Goal: Task Accomplishment & Management: Manage account settings

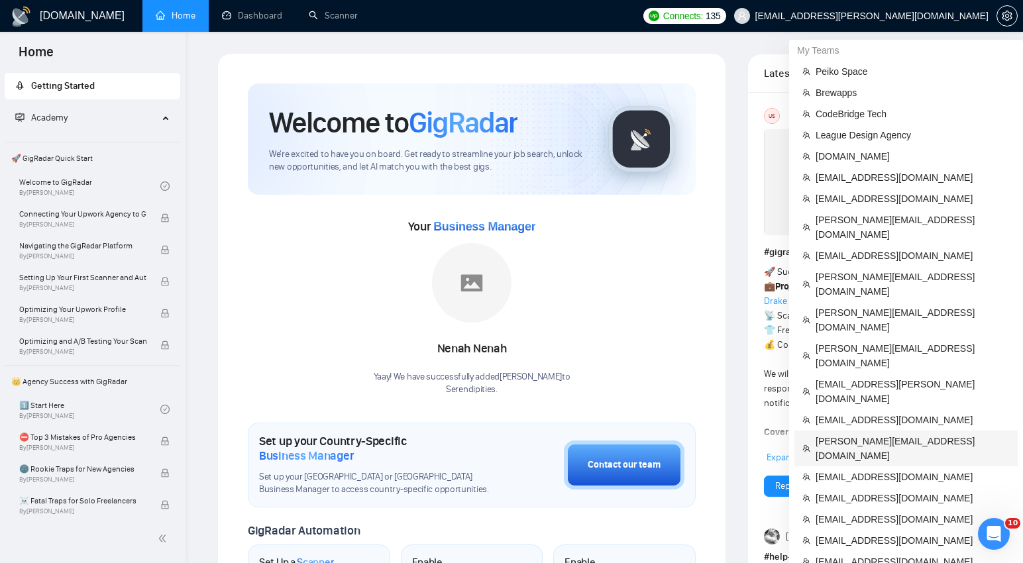
click at [843, 434] on span "[PERSON_NAME][EMAIL_ADDRESS][DOMAIN_NAME]" at bounding box center [913, 448] width 194 height 29
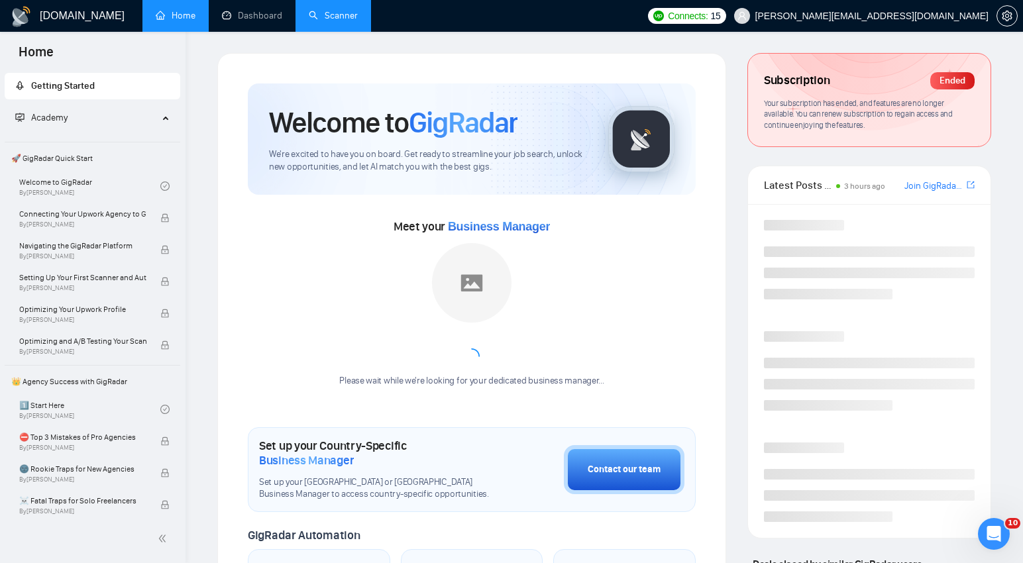
click at [337, 21] on link "Scanner" at bounding box center [333, 15] width 49 height 11
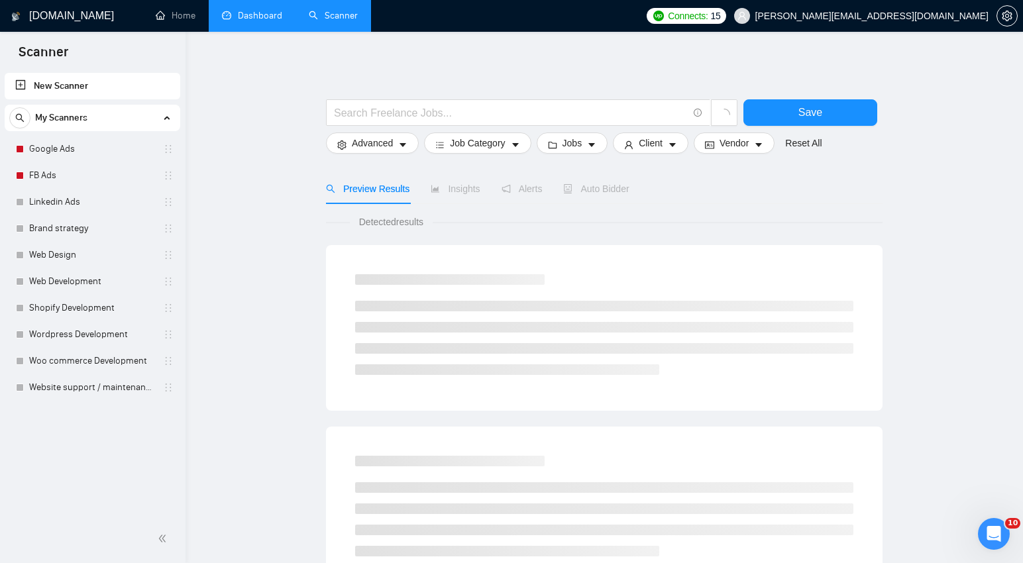
click at [280, 11] on link "Dashboard" at bounding box center [252, 15] width 60 height 11
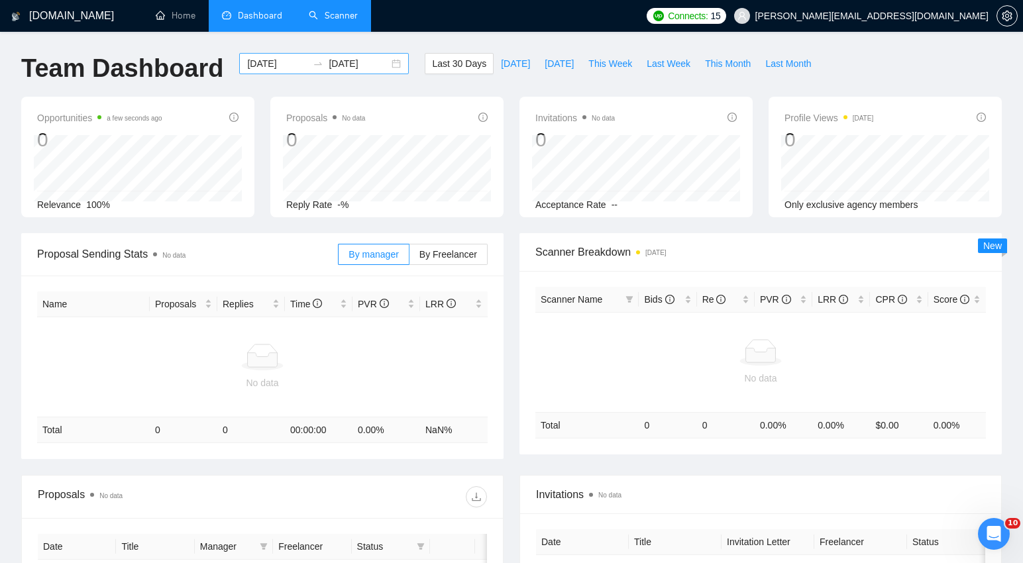
click at [390, 65] on div "[DATE] [DATE]" at bounding box center [324, 63] width 170 height 21
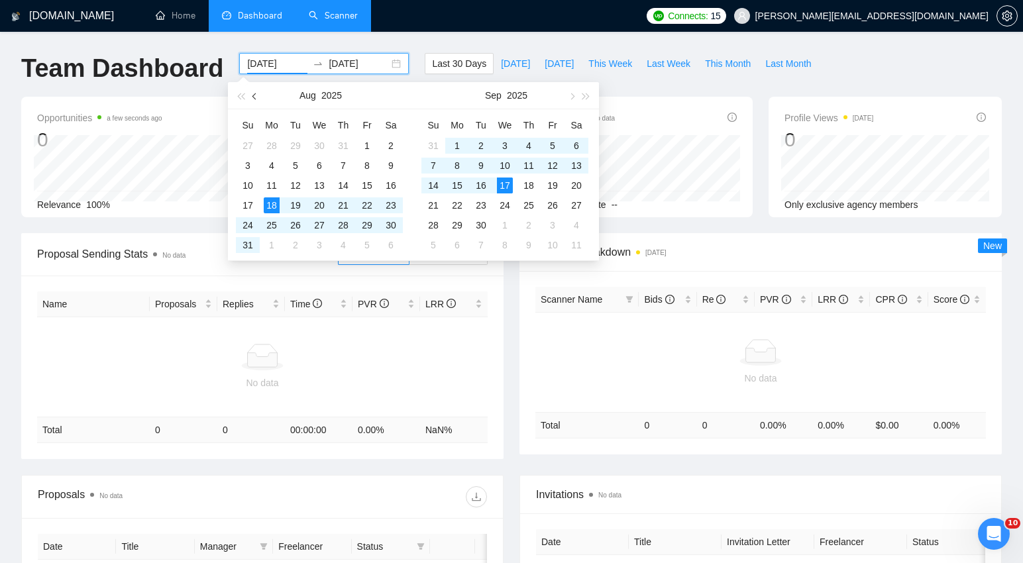
click at [257, 97] on span "button" at bounding box center [255, 96] width 7 height 7
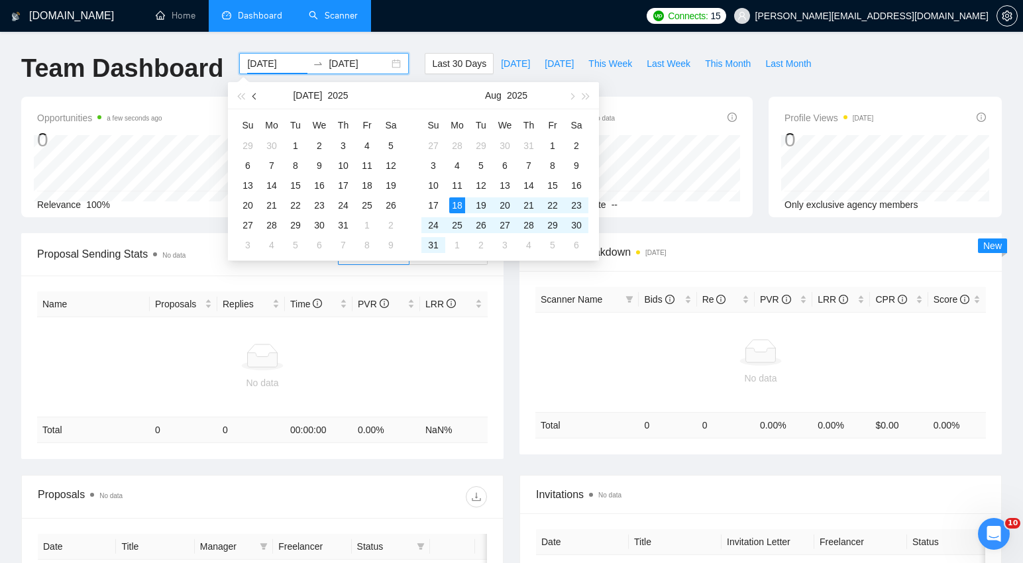
click at [257, 97] on span "button" at bounding box center [255, 96] width 7 height 7
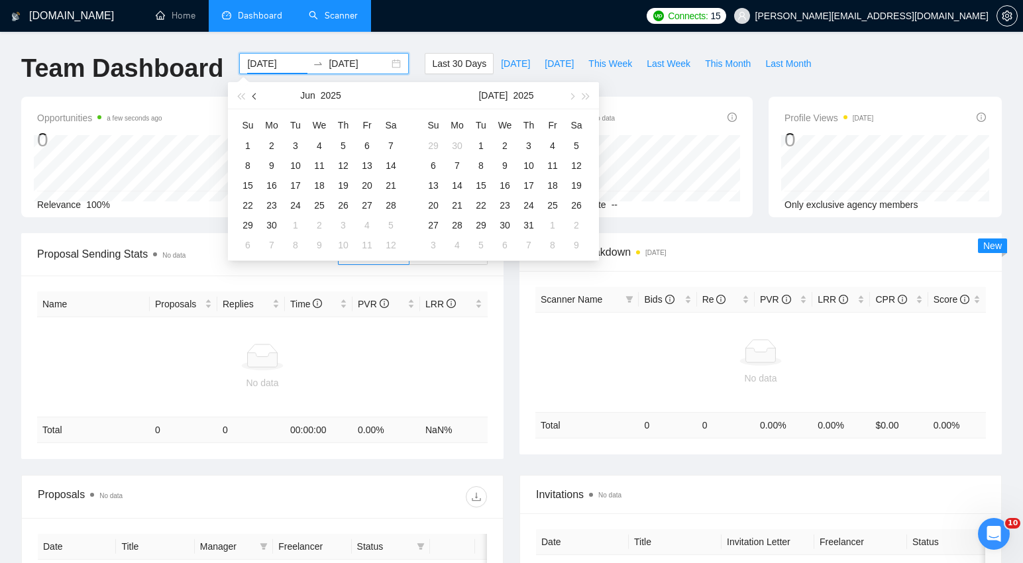
click at [257, 97] on span "button" at bounding box center [255, 96] width 7 height 7
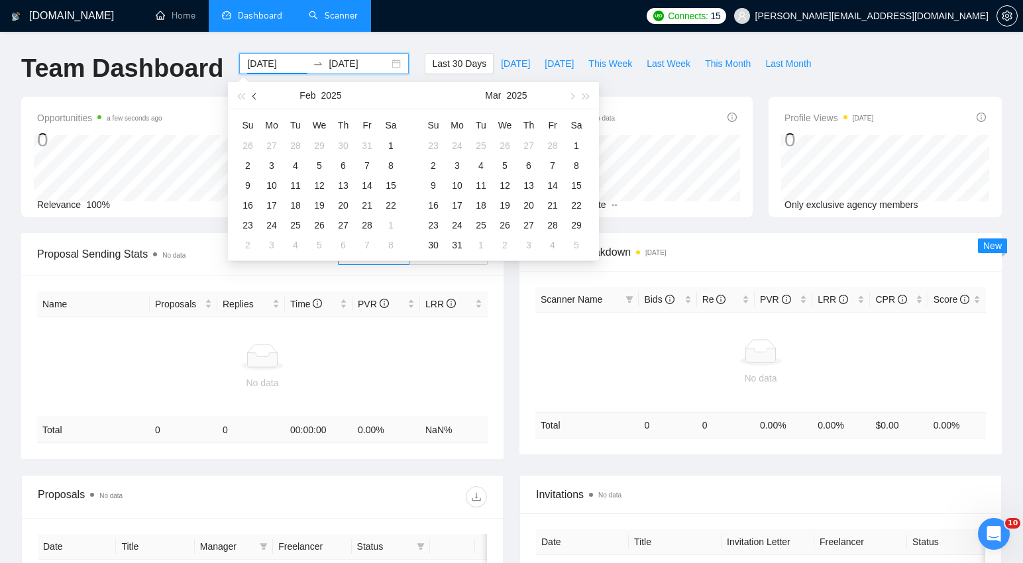
click at [257, 97] on span "button" at bounding box center [255, 96] width 7 height 7
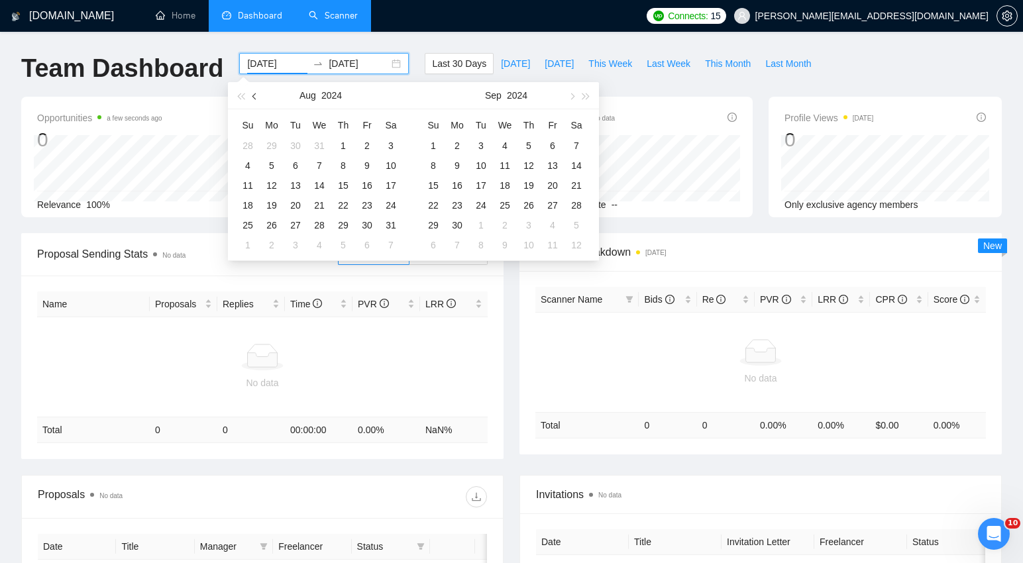
click at [257, 97] on span "button" at bounding box center [255, 96] width 7 height 7
type input "[DATE]"
click at [272, 142] on div "1" at bounding box center [272, 146] width 16 height 16
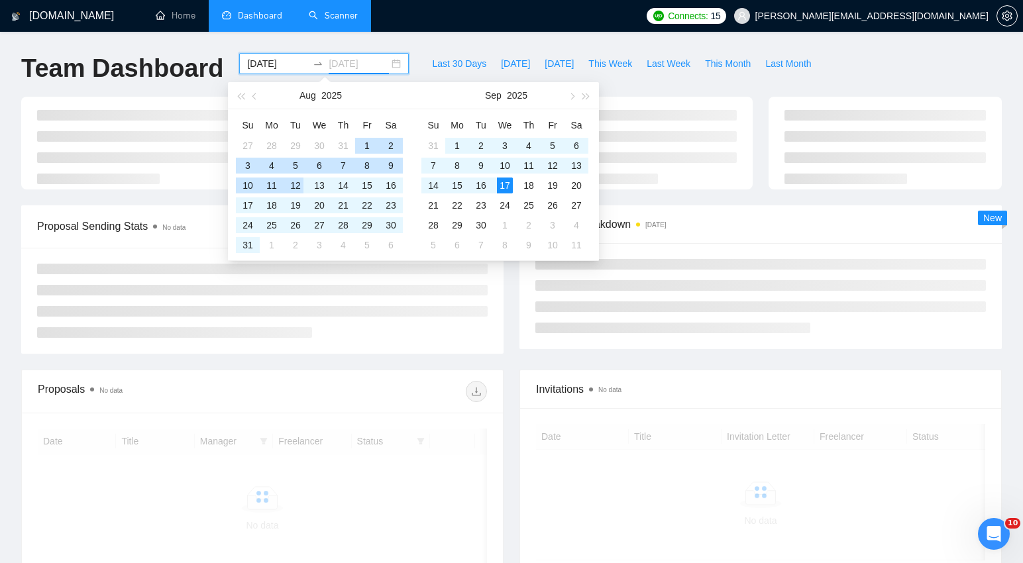
type input "[DATE]"
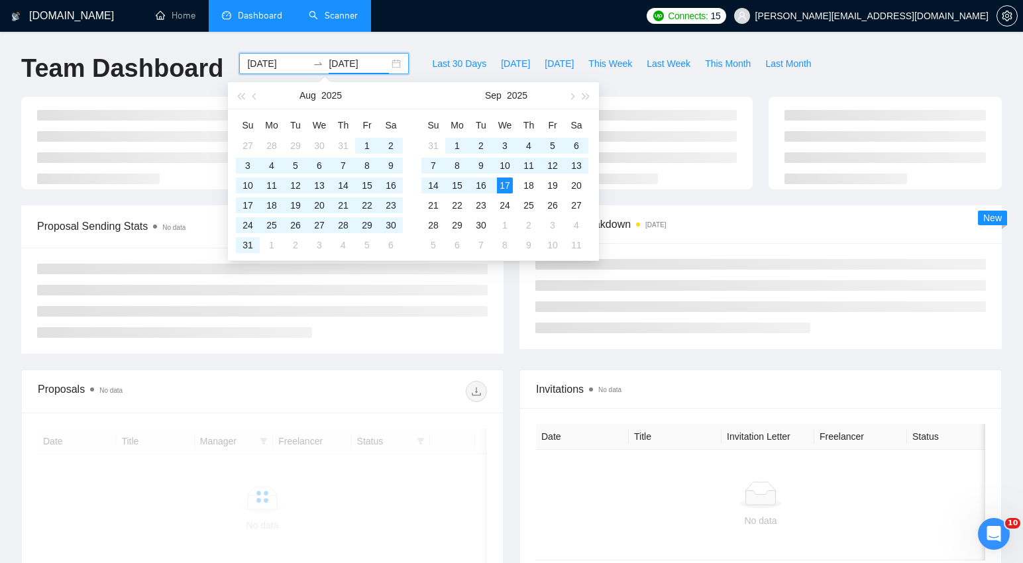
click at [508, 443] on div "Proposals No data Date Title Manager Freelancer Status No data" at bounding box center [262, 476] width 498 height 212
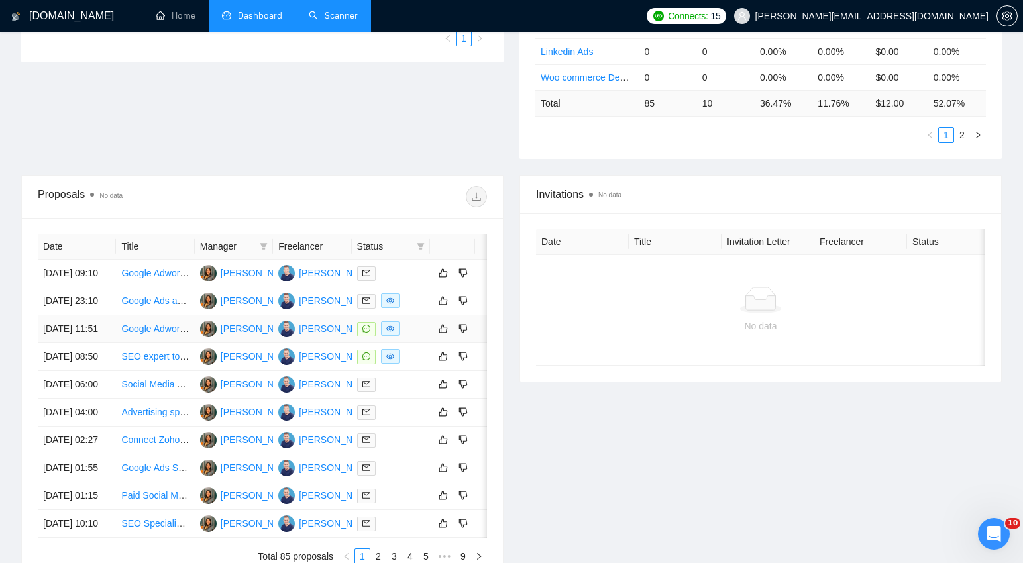
scroll to position [361, 0]
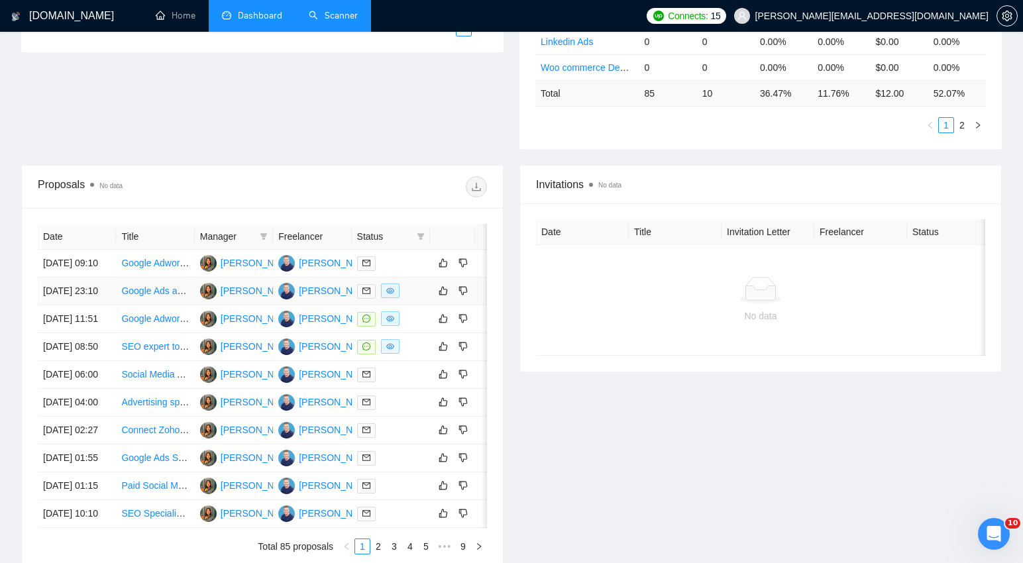
click at [0, 0] on div "[DOMAIN_NAME] Home Dashboard Scanner Connects: 15 [PERSON_NAME][EMAIL_ADDRESS][…" at bounding box center [511, 164] width 1023 height 1050
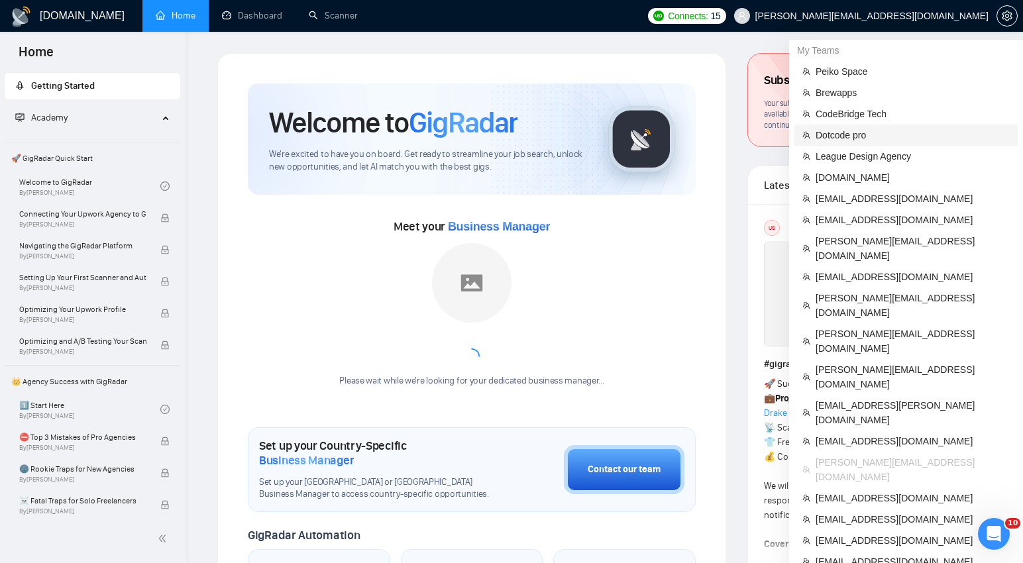
click at [835, 139] on span "Dotcode pro" at bounding box center [913, 135] width 194 height 15
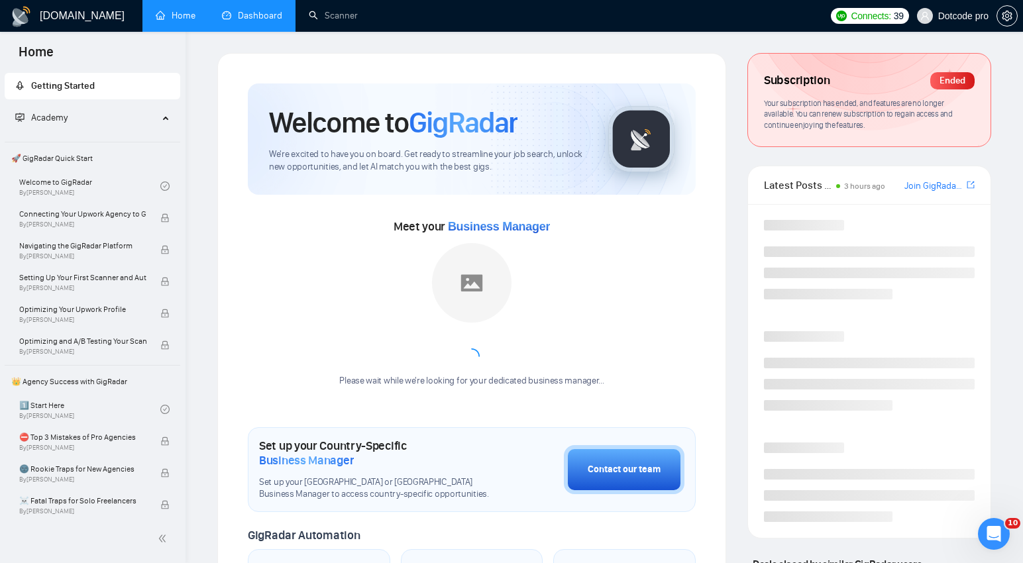
click at [240, 14] on link "Dashboard" at bounding box center [252, 15] width 60 height 11
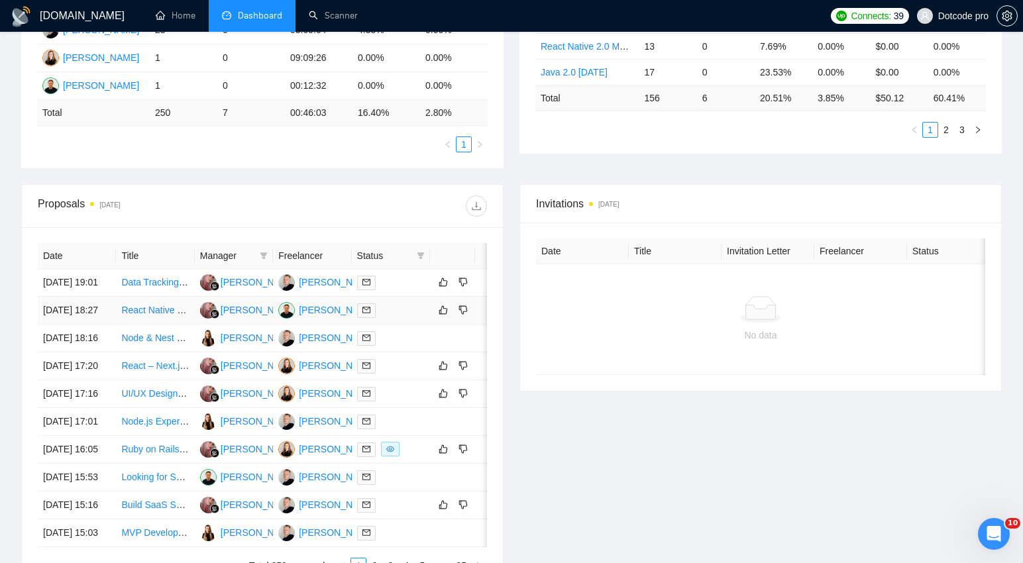
scroll to position [359, 0]
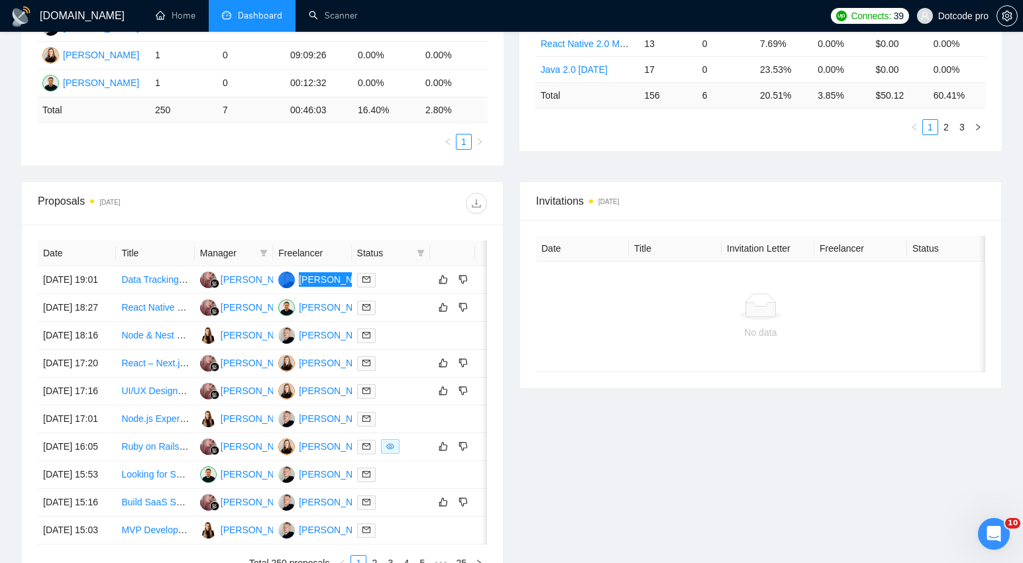
drag, startPoint x: 327, startPoint y: 288, endPoint x: 683, endPoint y: 553, distance: 444.0
click at [0, 0] on div "GigRadar.io Home Dashboard Scanner Connects: 39 Dotcode pro Team Dashboard 2025…" at bounding box center [511, 173] width 1023 height 1065
